Goal: Navigation & Orientation: Find specific page/section

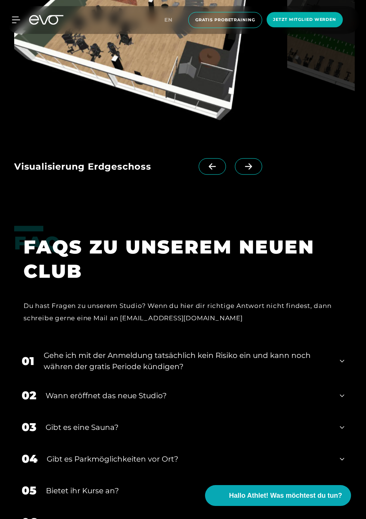
scroll to position [1690, 0]
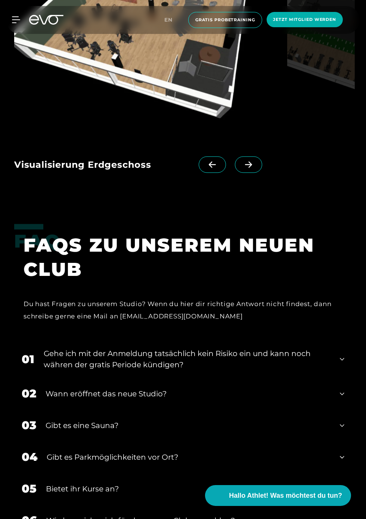
click at [339, 364] on icon at bounding box center [341, 359] width 4 height 9
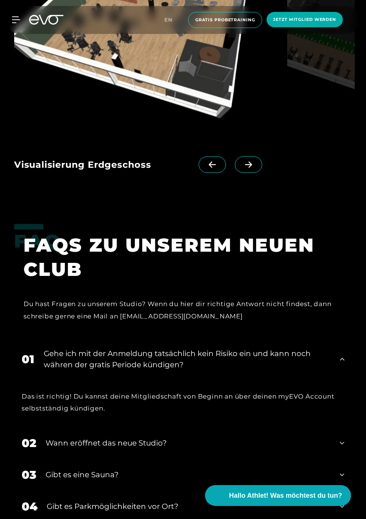
click at [340, 364] on icon at bounding box center [341, 359] width 4 height 9
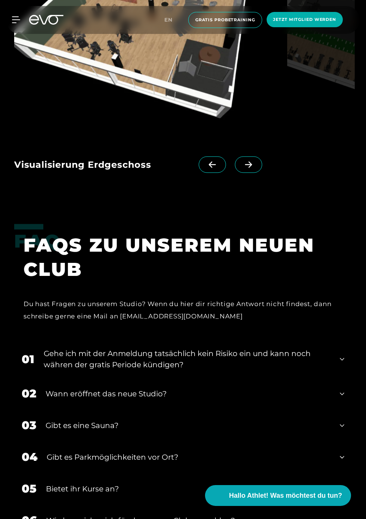
click at [344, 398] on icon at bounding box center [341, 393] width 4 height 9
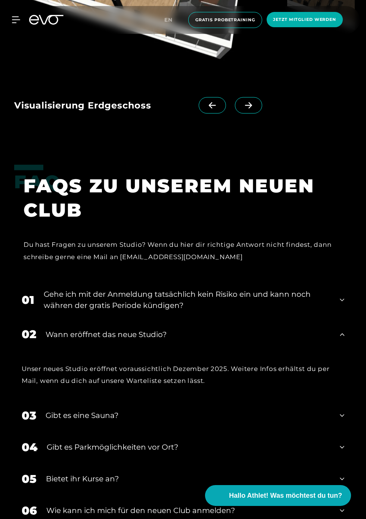
scroll to position [1754, 0]
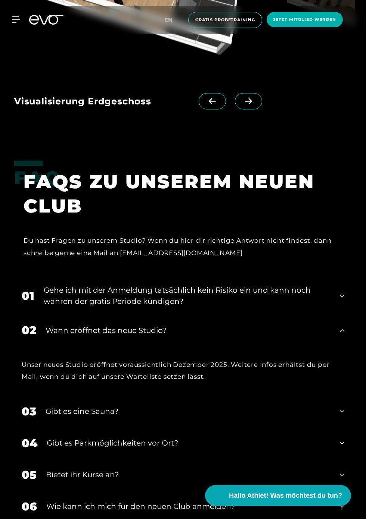
click at [342, 335] on icon at bounding box center [341, 330] width 4 height 9
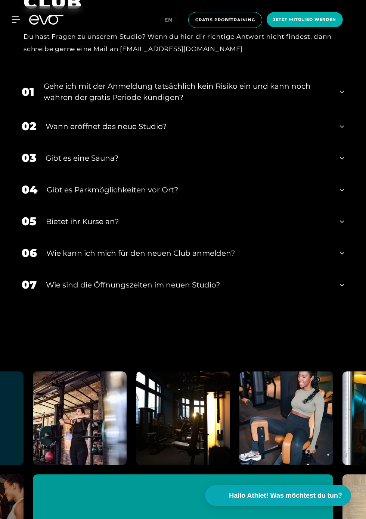
scroll to position [1958, 0]
click at [343, 289] on icon at bounding box center [341, 284] width 4 height 9
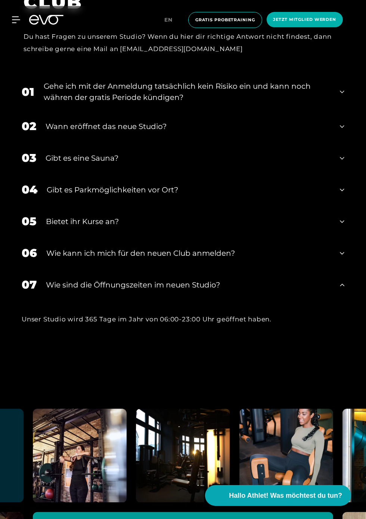
click at [344, 289] on icon at bounding box center [341, 284] width 4 height 9
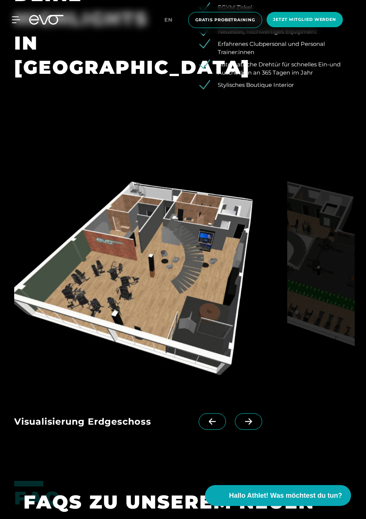
scroll to position [1433, 0]
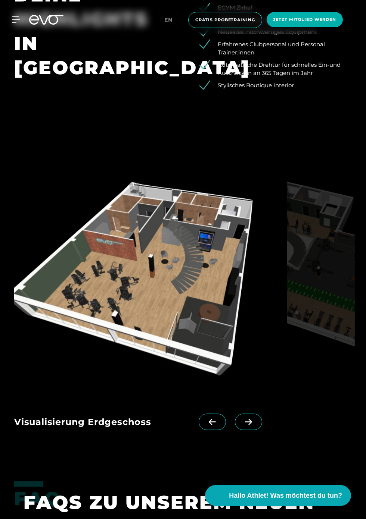
click at [252, 425] on icon at bounding box center [248, 422] width 7 height 6
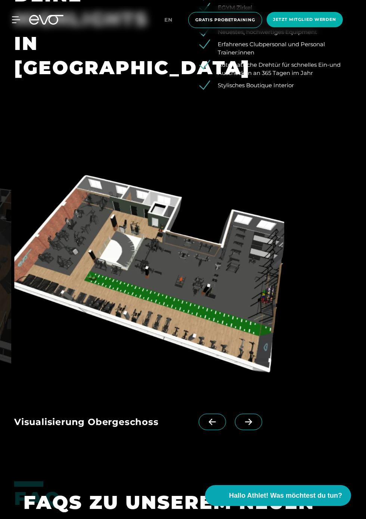
click at [216, 425] on icon at bounding box center [211, 422] width 7 height 6
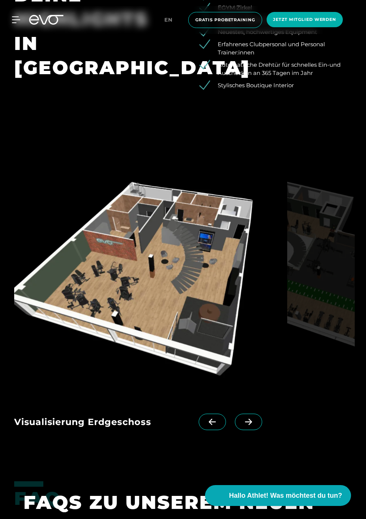
click at [176, 320] on img at bounding box center [149, 281] width 270 height 230
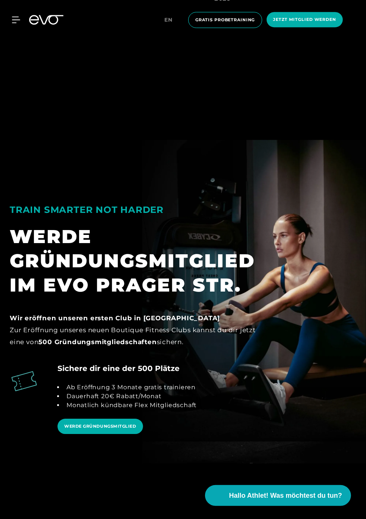
scroll to position [895, 0]
